Goal: Find specific fact: Find specific fact

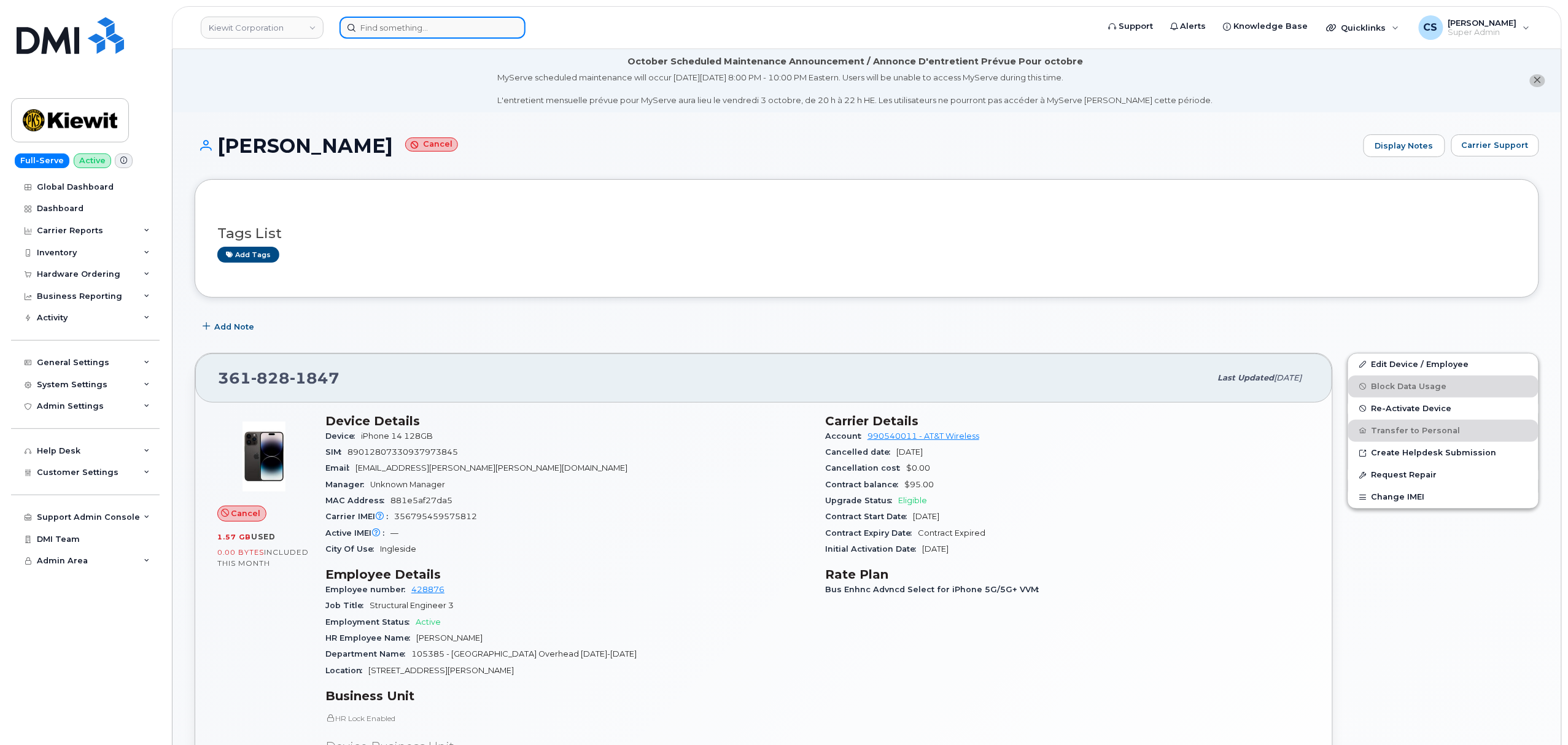
click at [396, 29] on input at bounding box center [433, 27] width 186 height 22
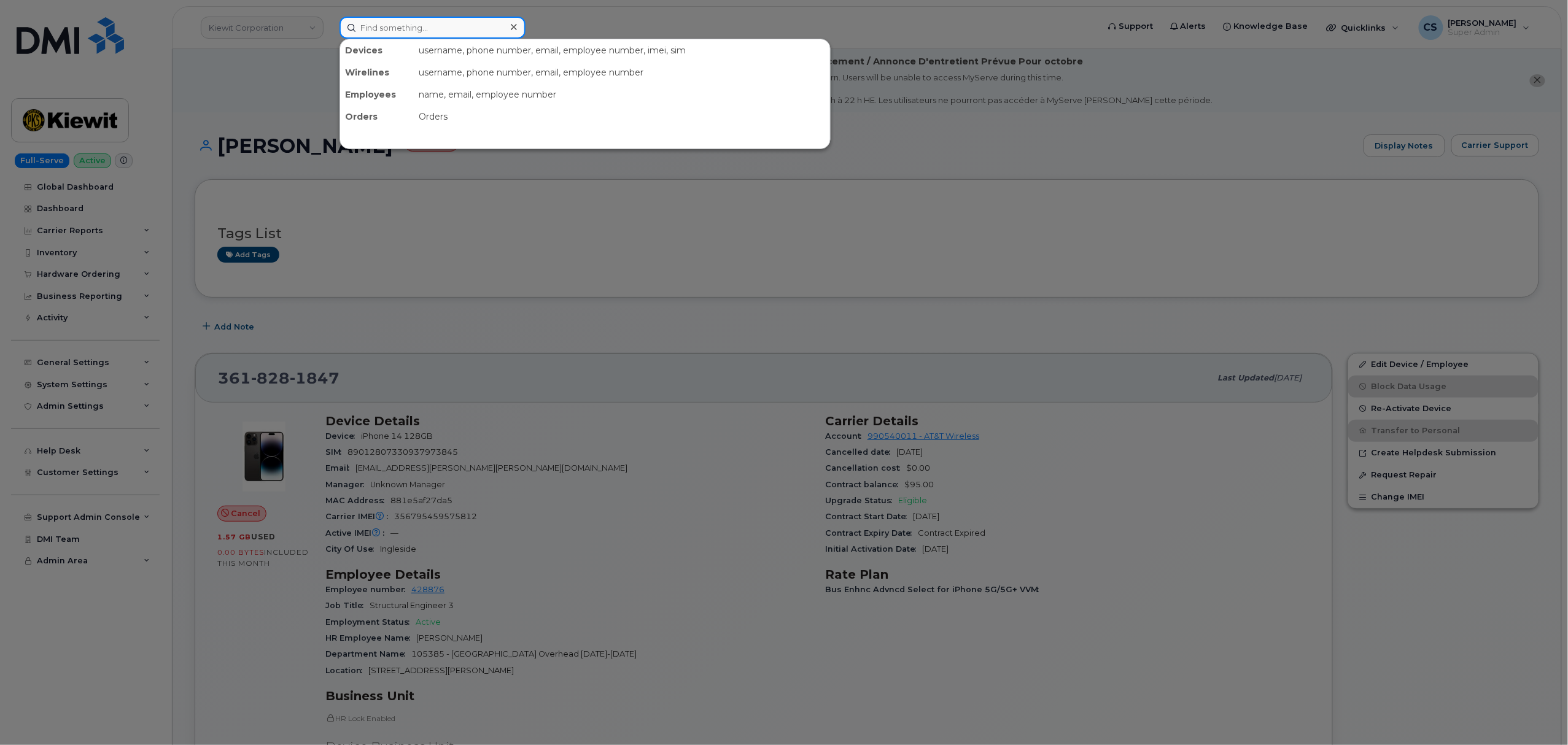
paste input "[PHONE_NUMBER]"
type input "[PHONE_NUMBER]"
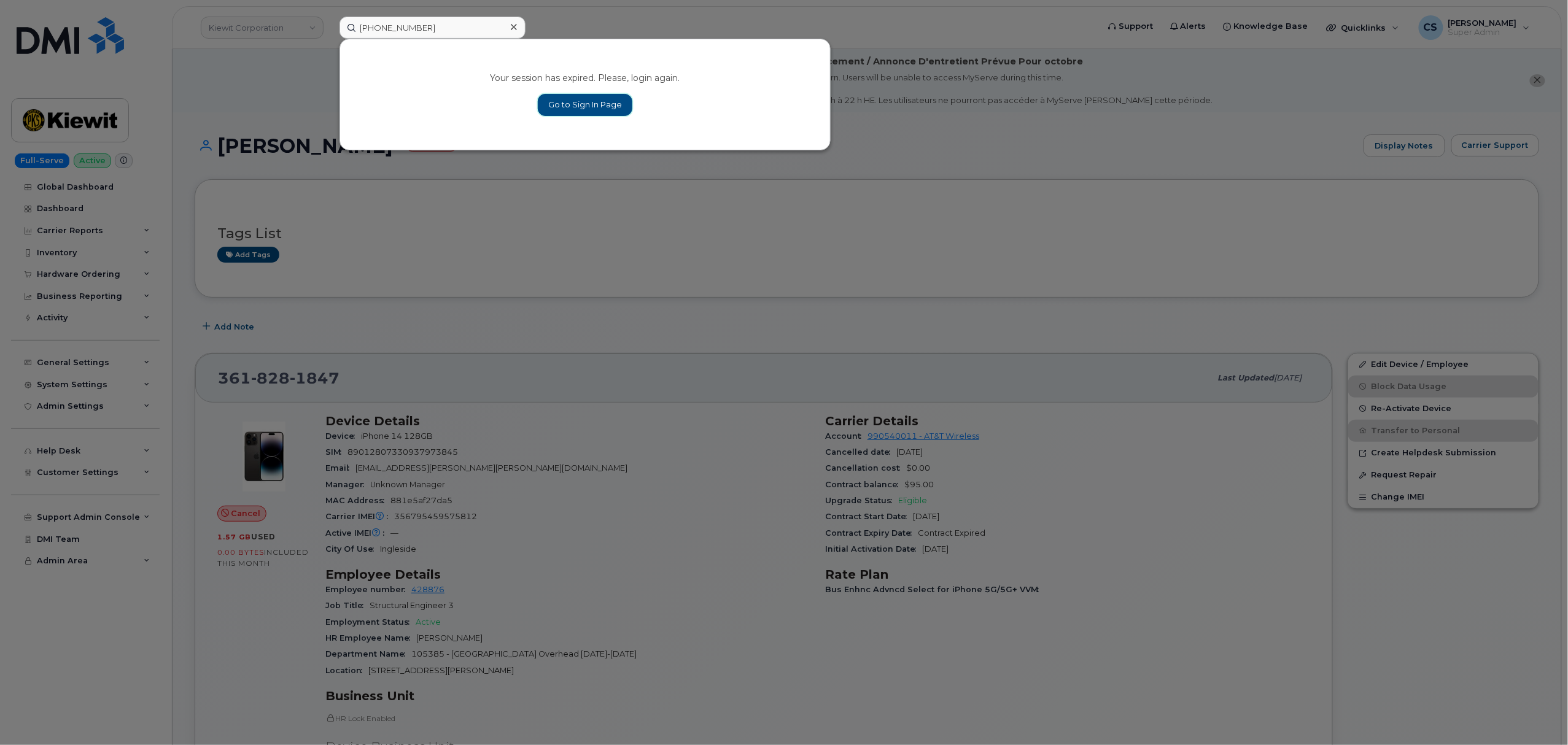
click at [579, 107] on link "Go to Sign In Page" at bounding box center [585, 104] width 95 height 22
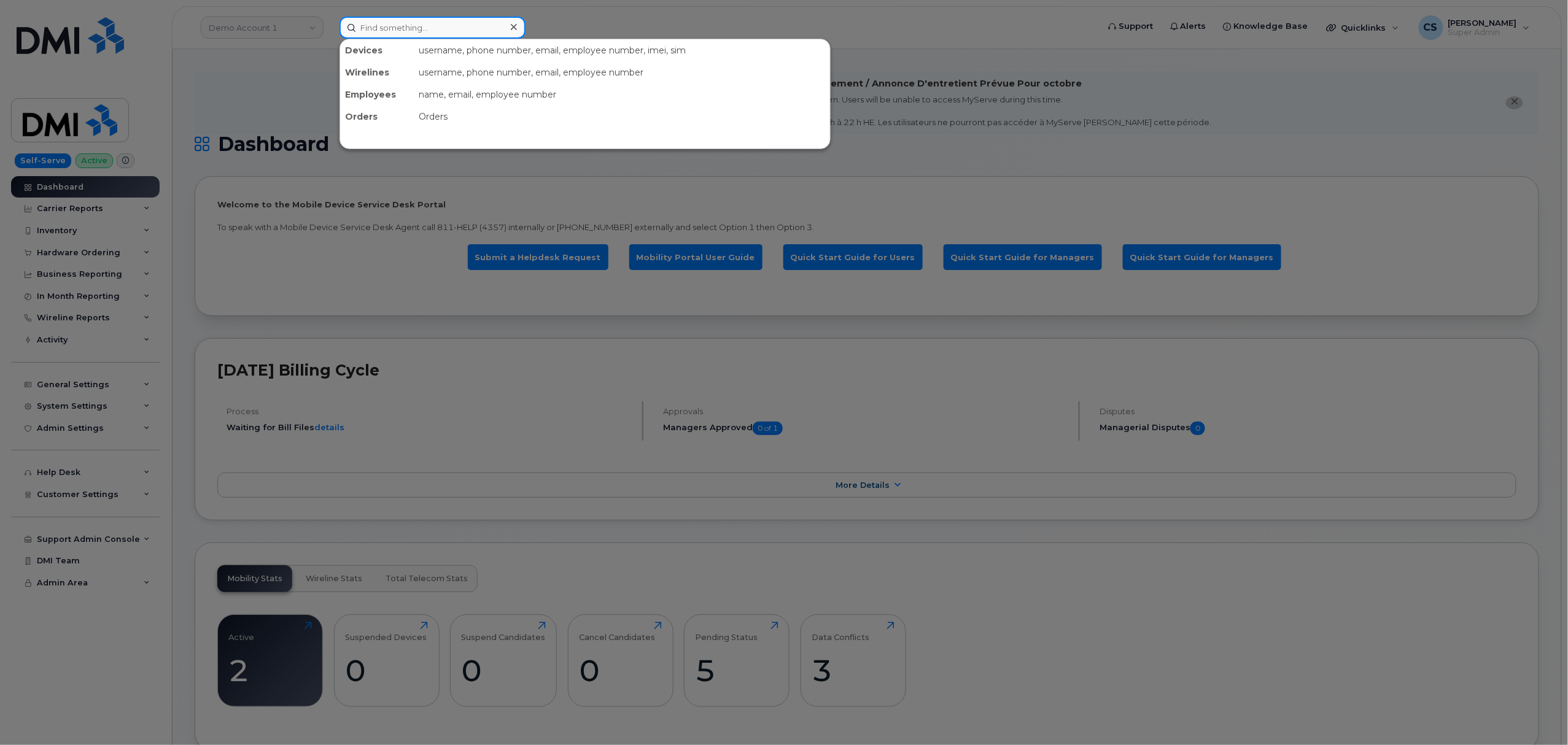
click at [405, 20] on input at bounding box center [433, 27] width 186 height 22
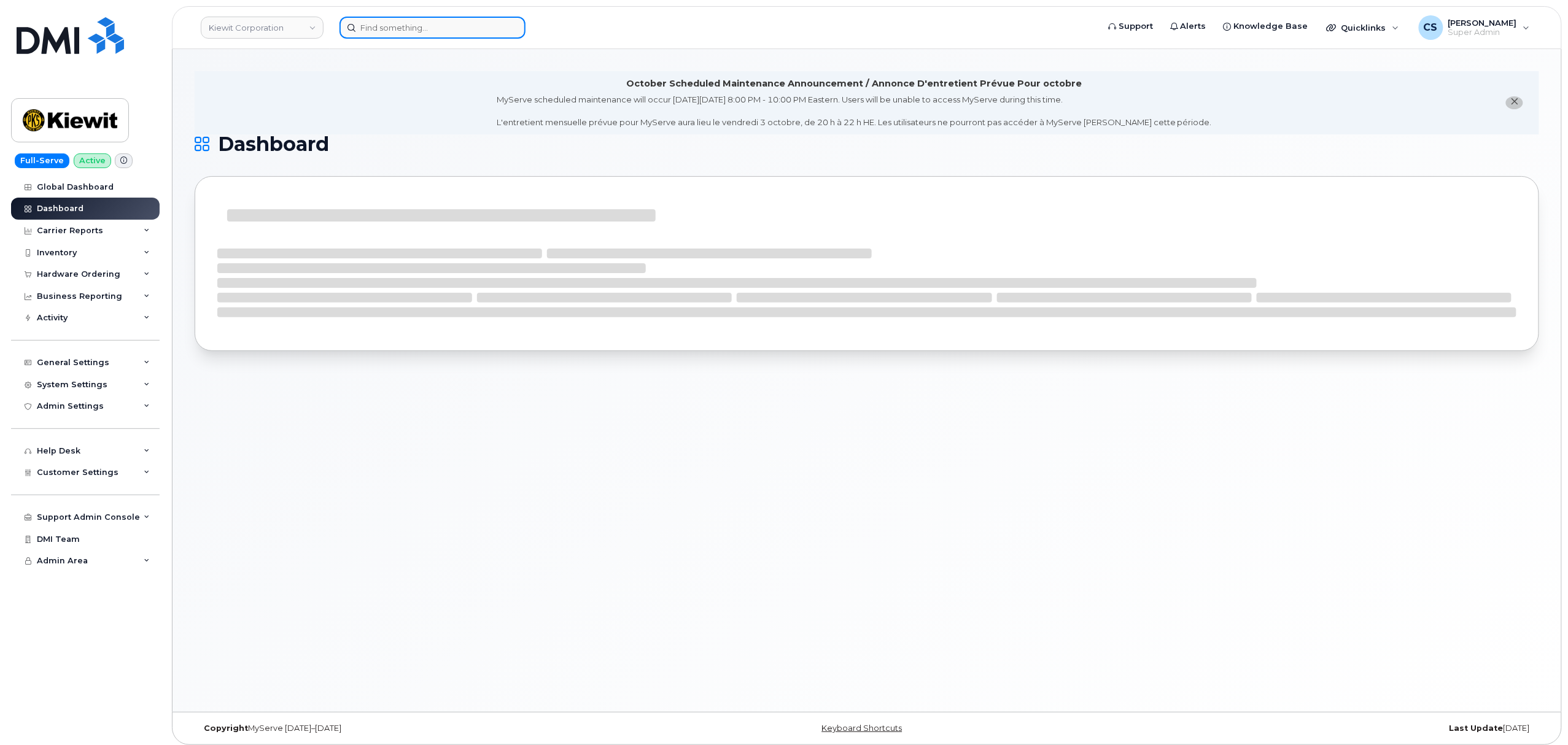
click at [403, 28] on input at bounding box center [433, 27] width 186 height 22
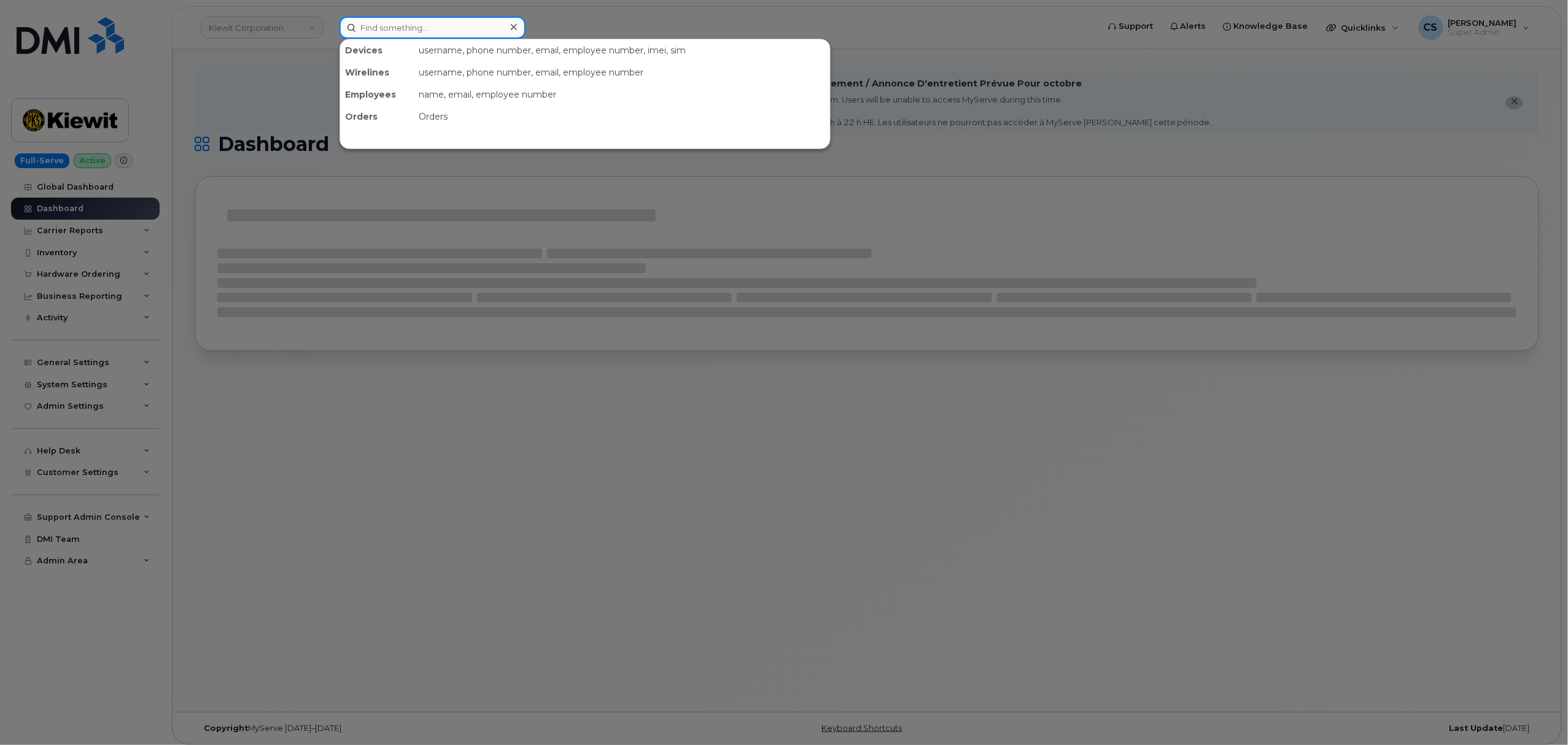
paste input "402-594-4812"
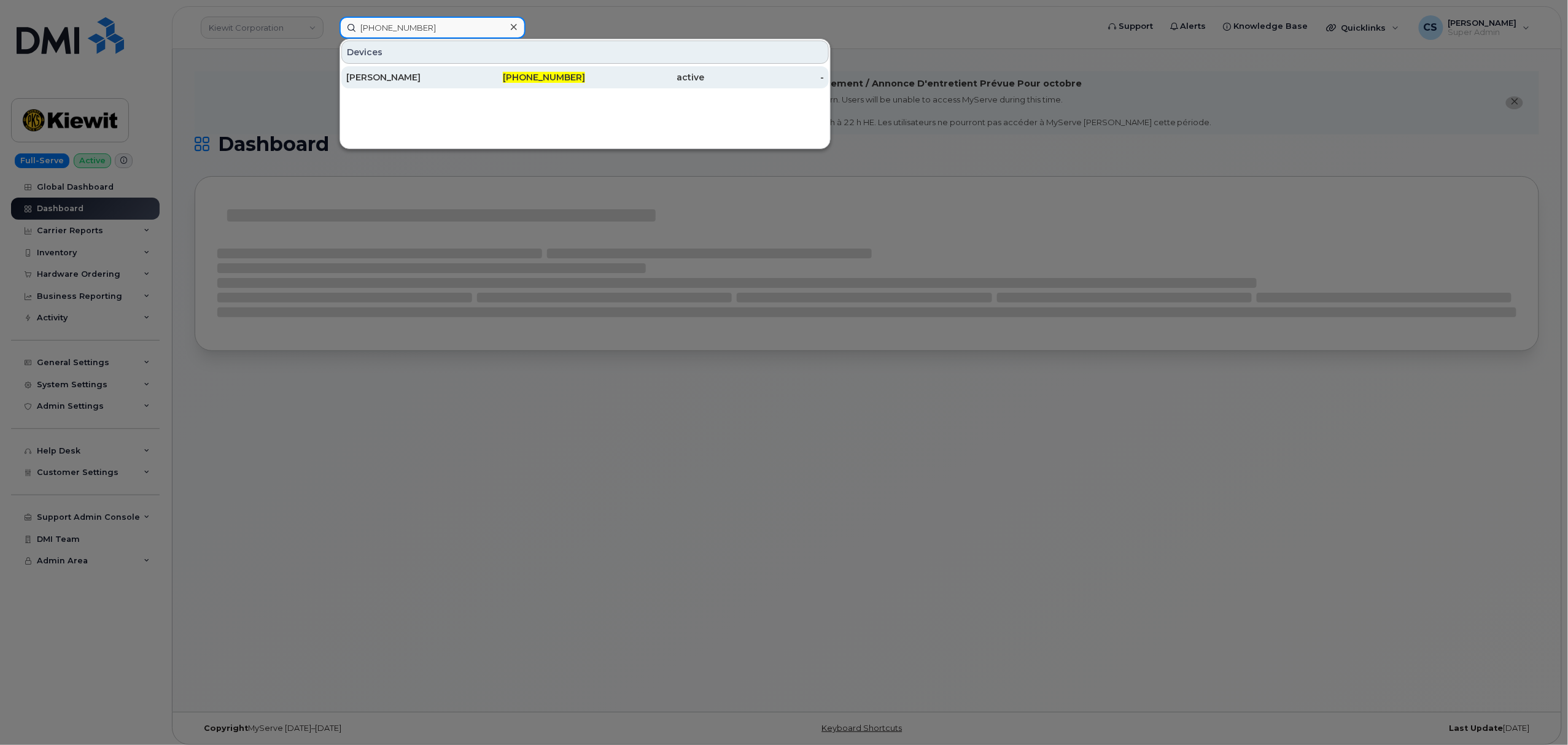
type input "402-594-4812"
click at [550, 74] on span "402-594-4812" at bounding box center [544, 77] width 82 height 11
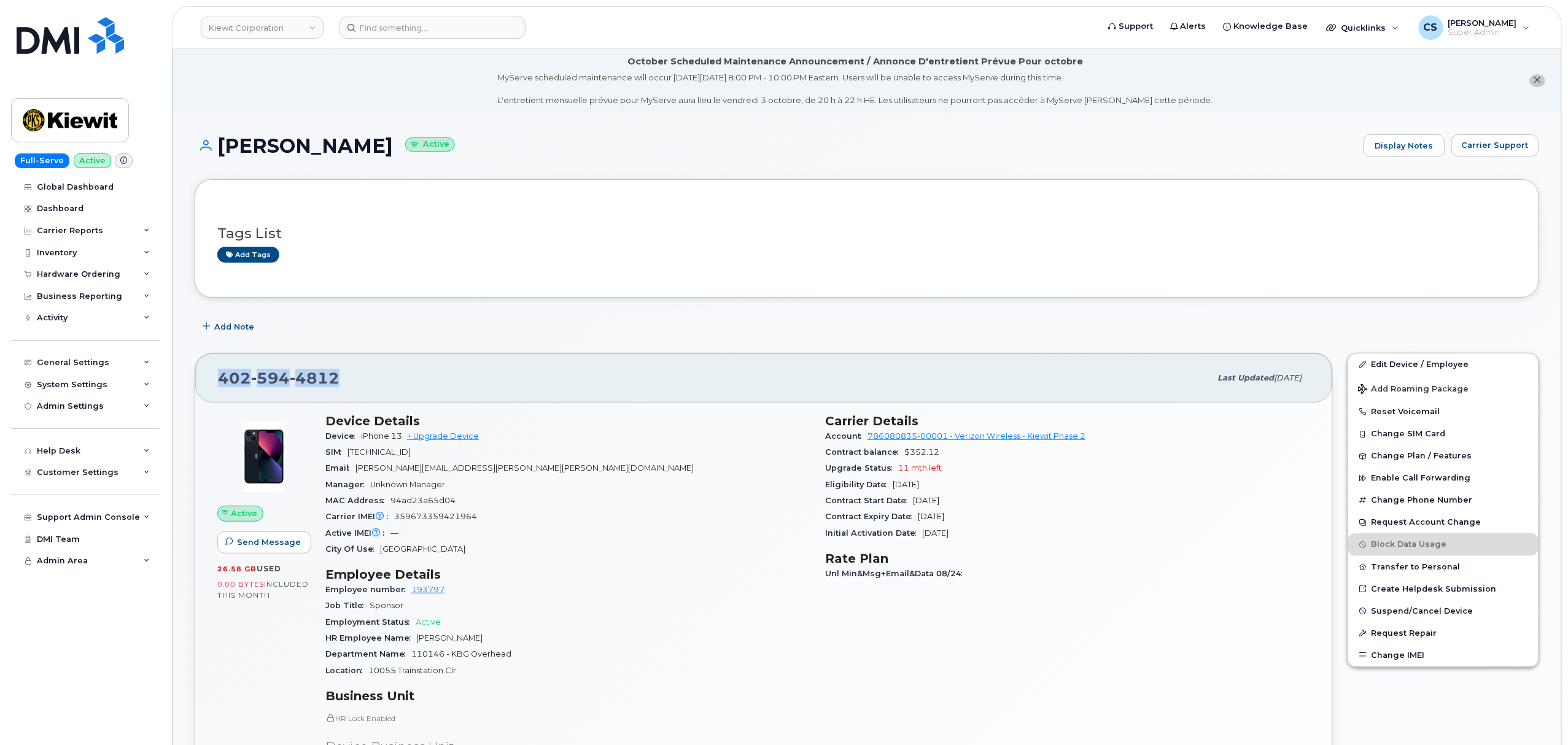
drag, startPoint x: 359, startPoint y: 380, endPoint x: 191, endPoint y: 374, distance: 168.1
click at [191, 374] on div "[PHONE_NUMBER] Last updated [DATE] Active Send Message 26.58 GB  used 0.00 Byte…" at bounding box center [764, 646] width 1153 height 601
copy span "[PHONE_NUMBER]"
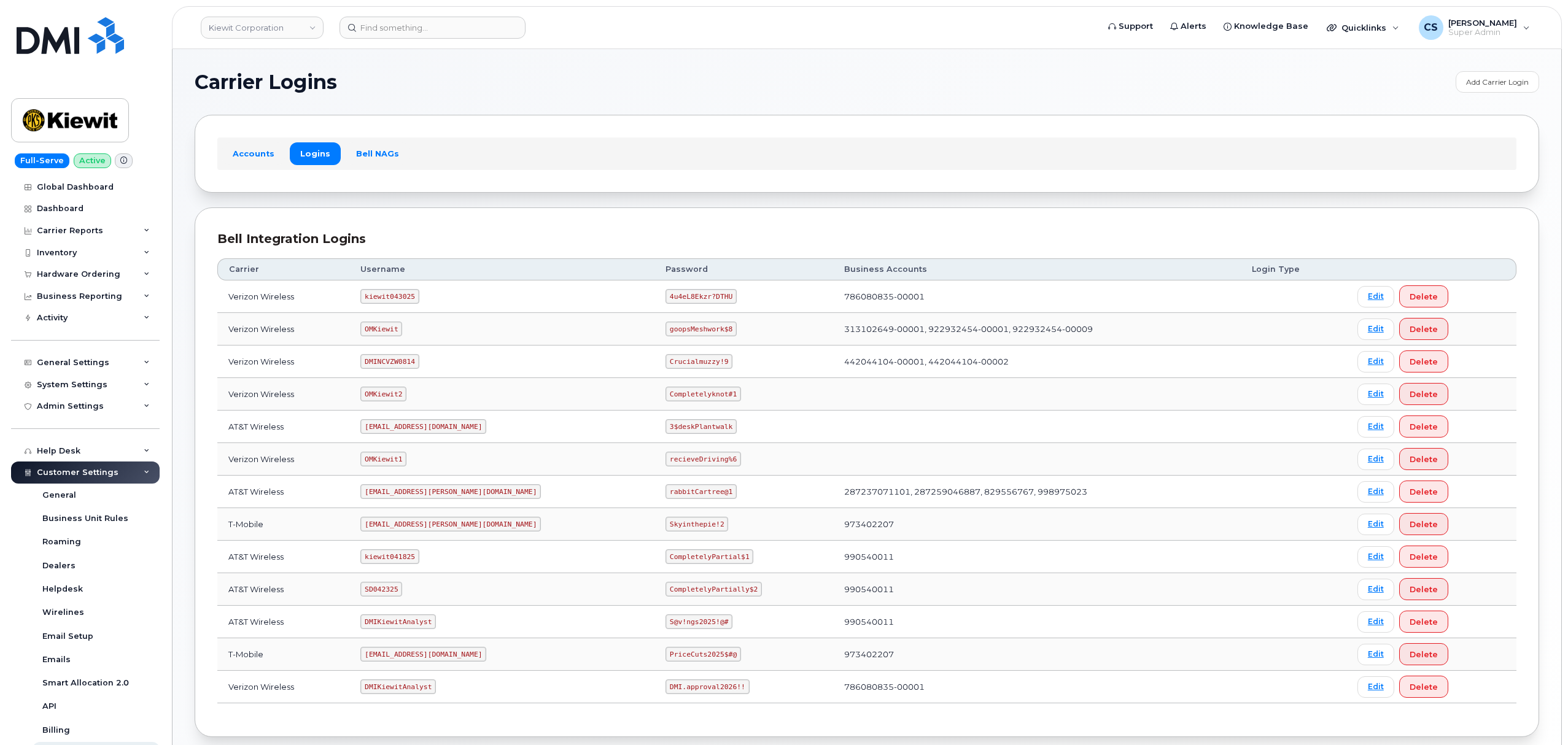
scroll to position [67, 0]
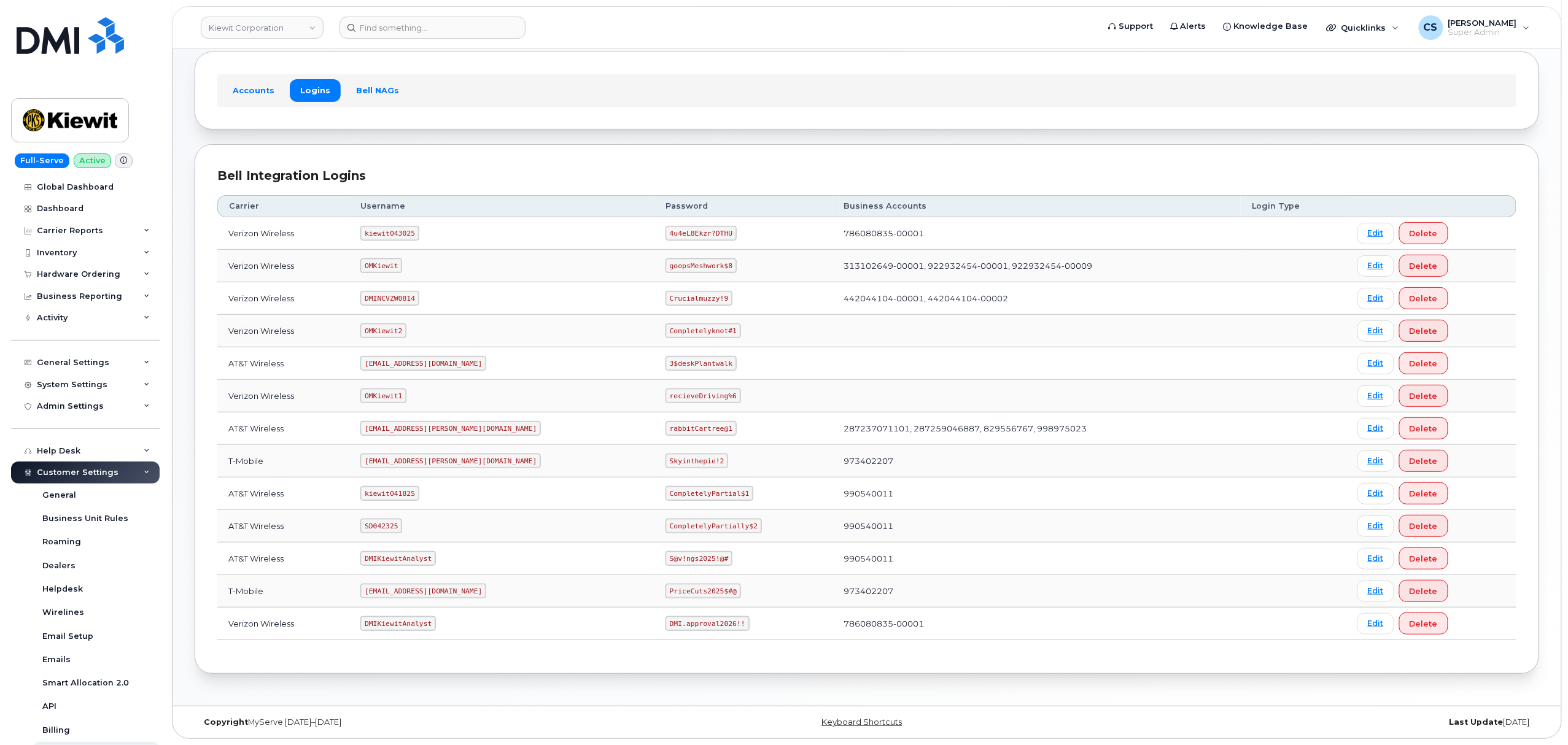
click at [401, 229] on code "kiewit043025" at bounding box center [389, 233] width 58 height 14
copy code "kiewit043025"
drag, startPoint x: 612, startPoint y: 230, endPoint x: 676, endPoint y: 234, distance: 64.1
click at [676, 234] on td "4u4eL8Ekzr?DTHU" at bounding box center [744, 233] width 179 height 33
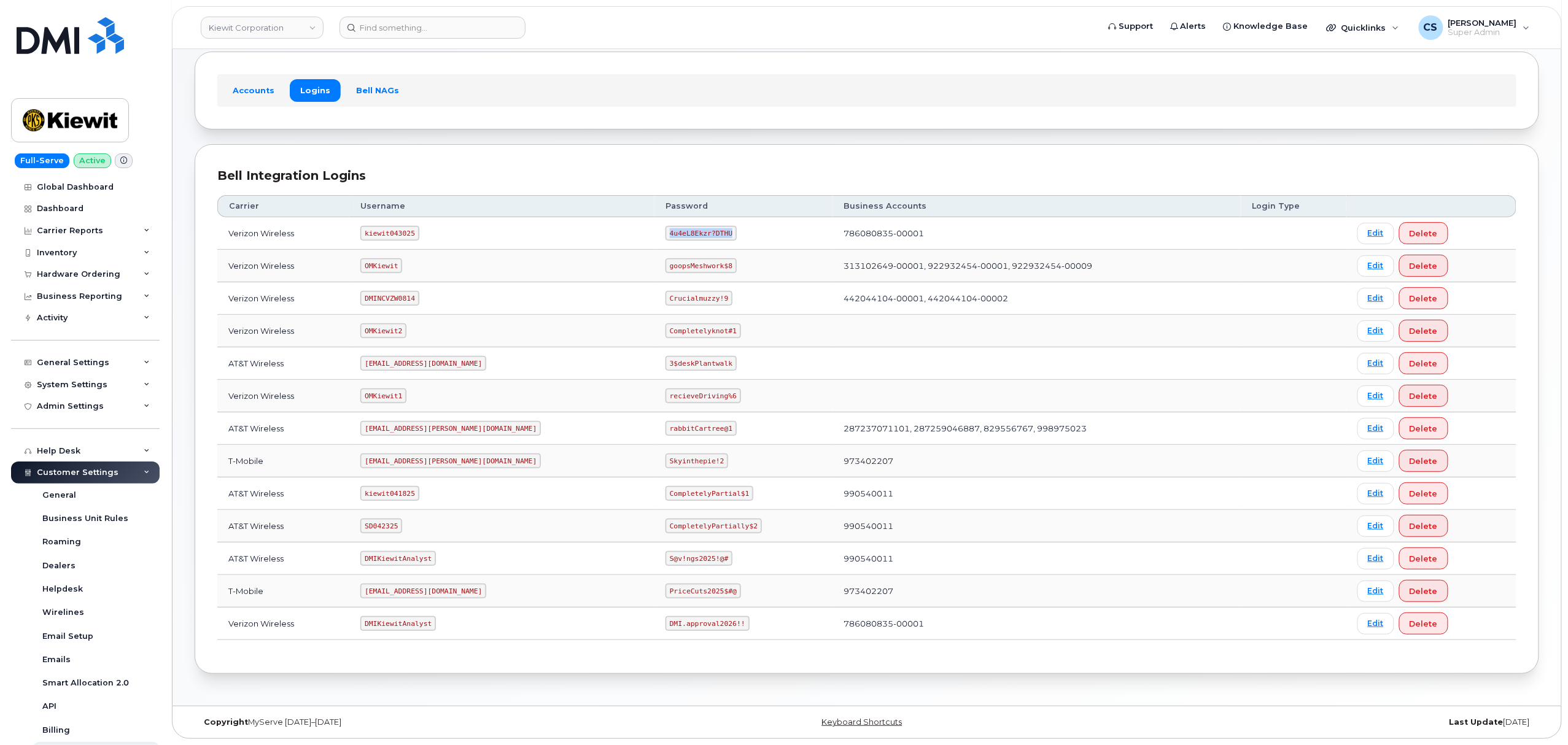
copy code "4u4eL8Ekzr?DTHU"
